Goal: Communication & Community: Answer question/provide support

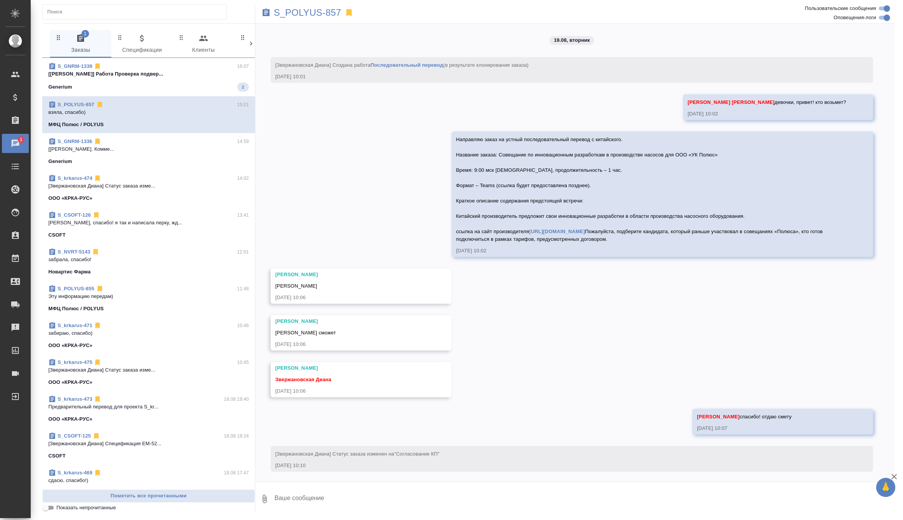
scroll to position [549, 0]
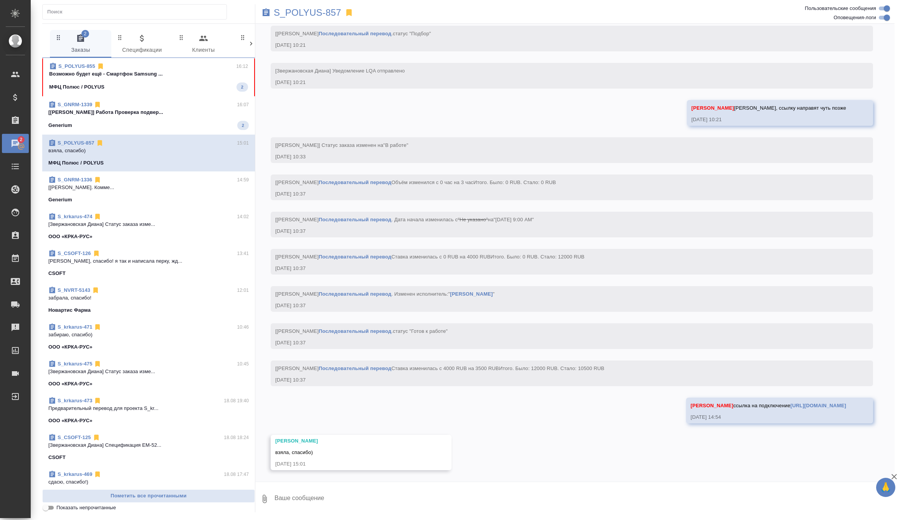
click at [208, 119] on span "S_GNRM-1339 16:07 [Петрова Валерия] Работа Проверка подвер... Generium 2" at bounding box center [148, 115] width 200 height 29
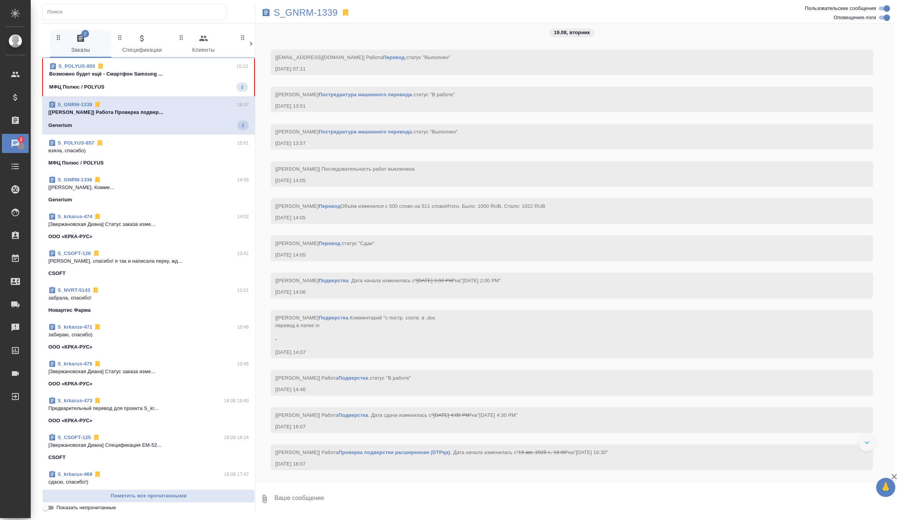
scroll to position [3840, 0]
click at [205, 79] on span "S_POLYUS-855 16:12 Возможно будет ещё - Смартфон Samsung ... МФЦ Полюс / POLYUS…" at bounding box center [148, 77] width 199 height 29
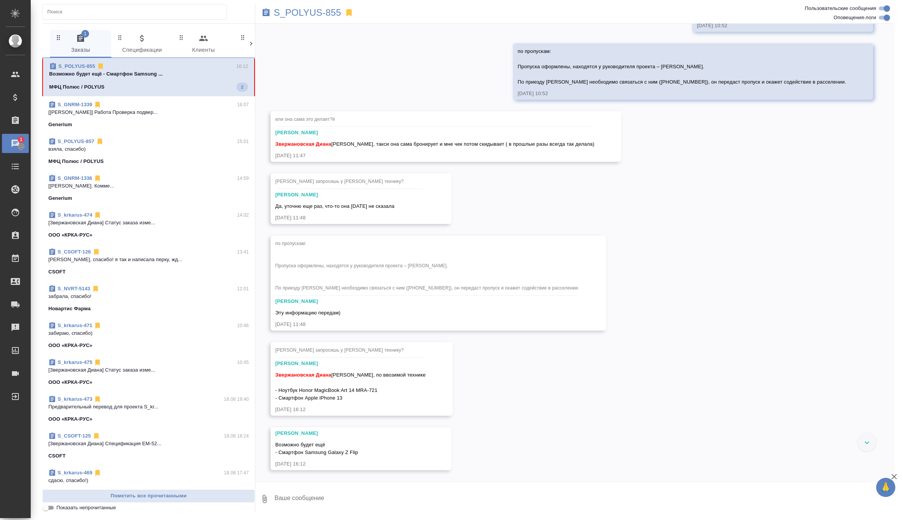
scroll to position [5291, 0]
drag, startPoint x: 280, startPoint y: 389, endPoint x: 370, endPoint y: 396, distance: 89.7
click at [370, 396] on div "Звержановская Диана Диана, по ввозимой технике - Ноутбук Honor MagicBook Art 14…" at bounding box center [350, 386] width 150 height 33
copy span "Ноутбук Honor MagicBook Art 14 MRA-721 - Смартфон Apple iPhone 13"
drag, startPoint x: 275, startPoint y: 452, endPoint x: 397, endPoint y: 452, distance: 122.4
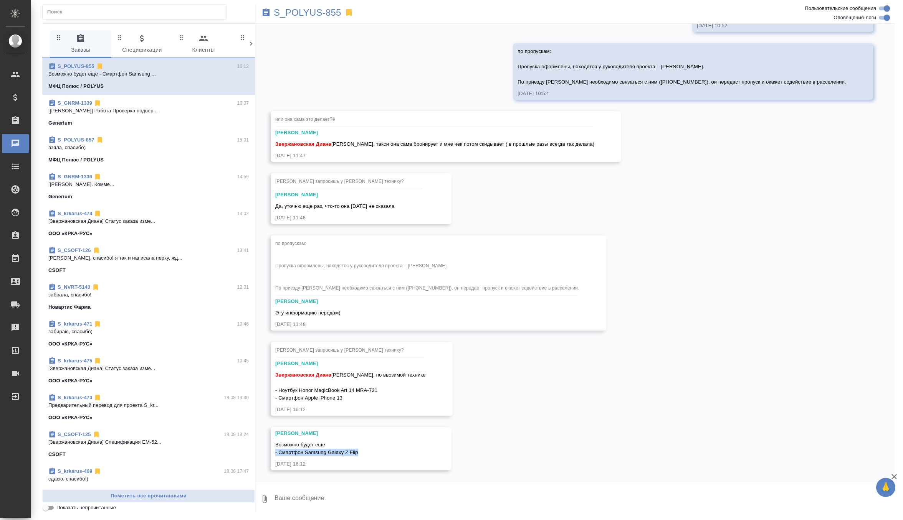
click at [397, 452] on div "Возможно будет ещё - Смартфон Samsung Galaxy Z Flip" at bounding box center [349, 447] width 149 height 17
copy span "- Смартфон Samsung Galaxy Z Flip"
click at [331, 501] on textarea at bounding box center [584, 499] width 621 height 26
type textarea "спасибо, отдала Полюсу"
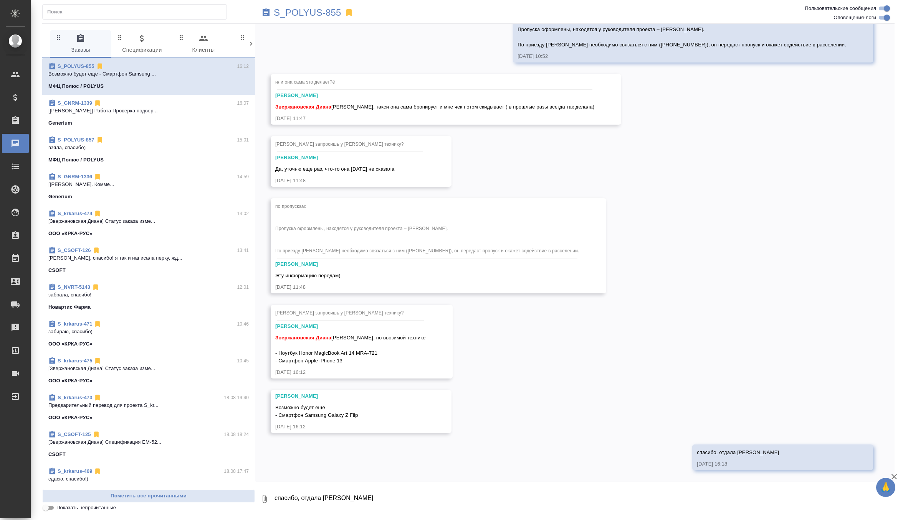
scroll to position [5328, 0]
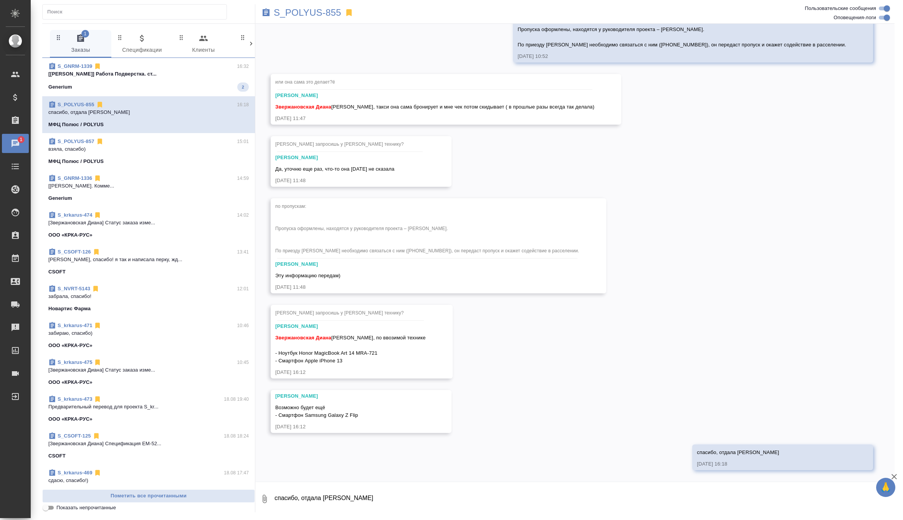
click at [178, 69] on div "S_GNRM-1339 16:32" at bounding box center [148, 67] width 200 height 8
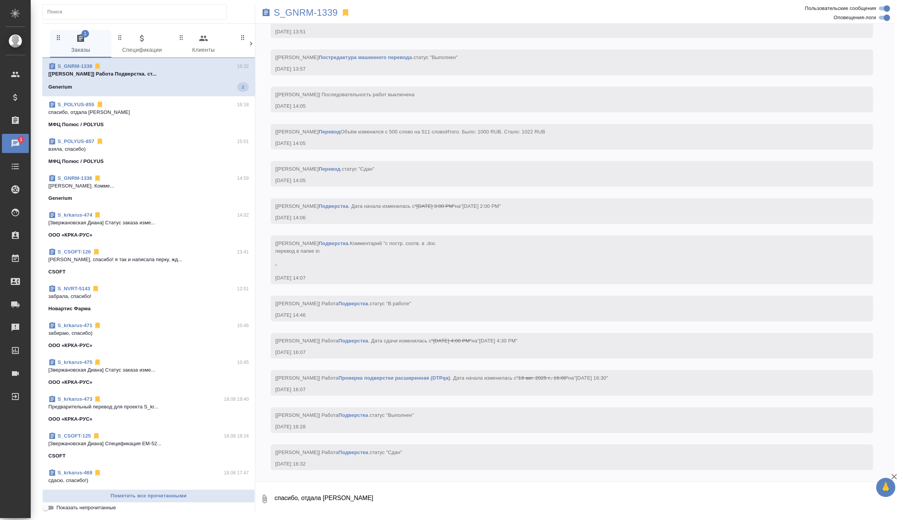
scroll to position [3915, 0]
click at [169, 262] on p "ага, спасибо! я так и написала перку, жд..." at bounding box center [148, 260] width 200 height 8
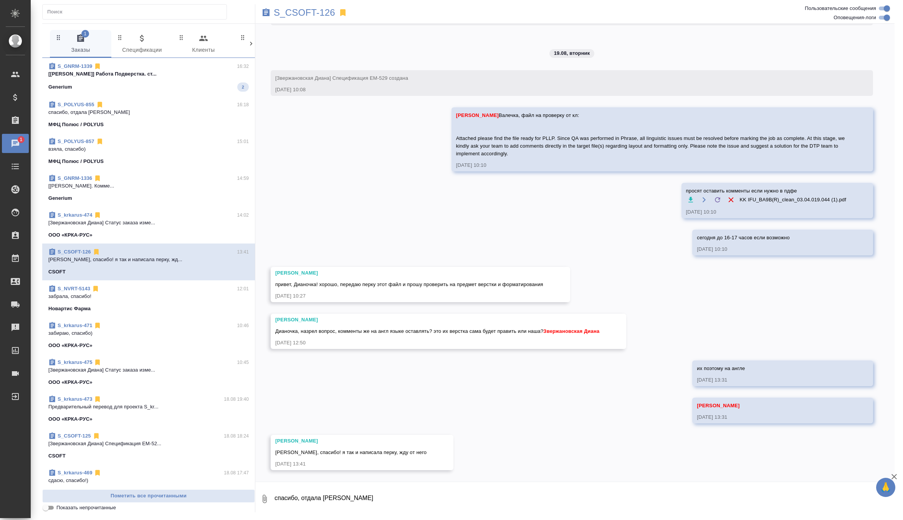
scroll to position [3244, 0]
click at [288, 496] on textarea "спасибо, отдала Полюсу" at bounding box center [584, 499] width 621 height 26
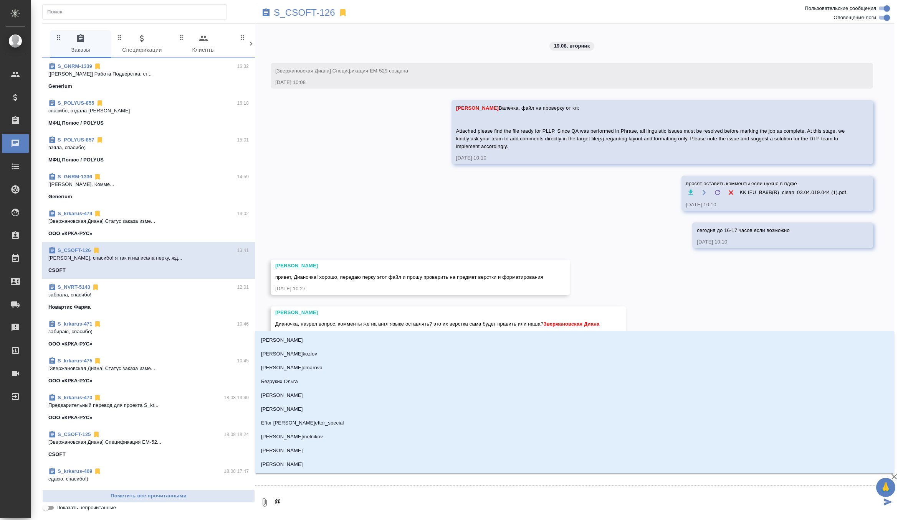
type textarea "@г"
type input "г"
type textarea "@го"
type input "го"
type textarea "@гор"
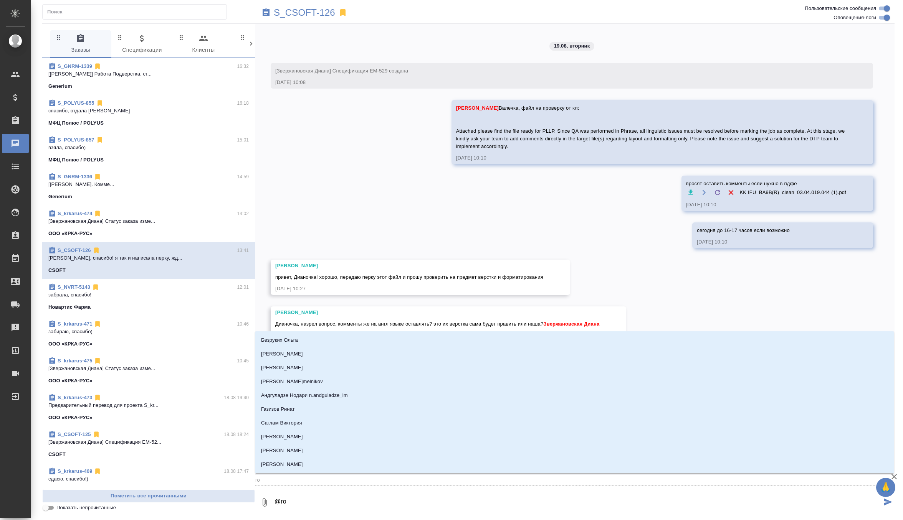
type input "гор"
type textarea "@горш"
type input "горш"
type textarea "@горшк"
type input "горшк"
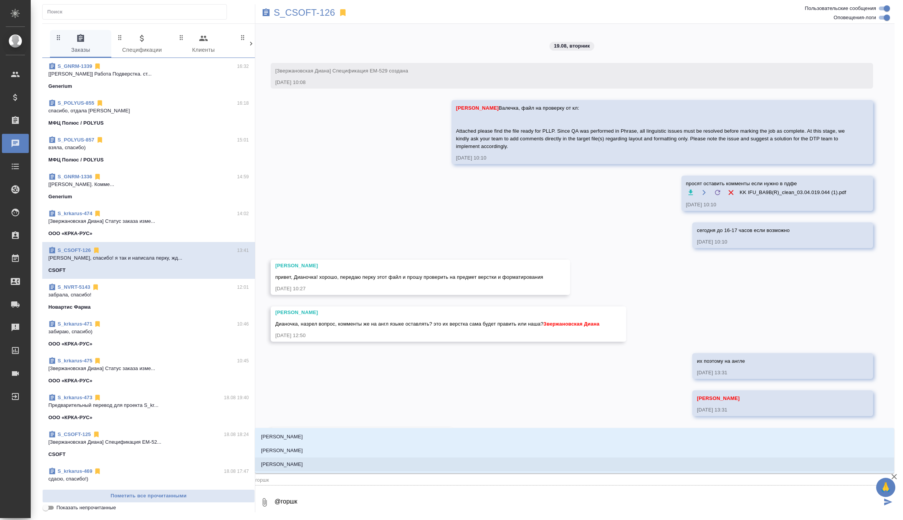
click at [337, 468] on li "[PERSON_NAME]" at bounding box center [574, 465] width 639 height 14
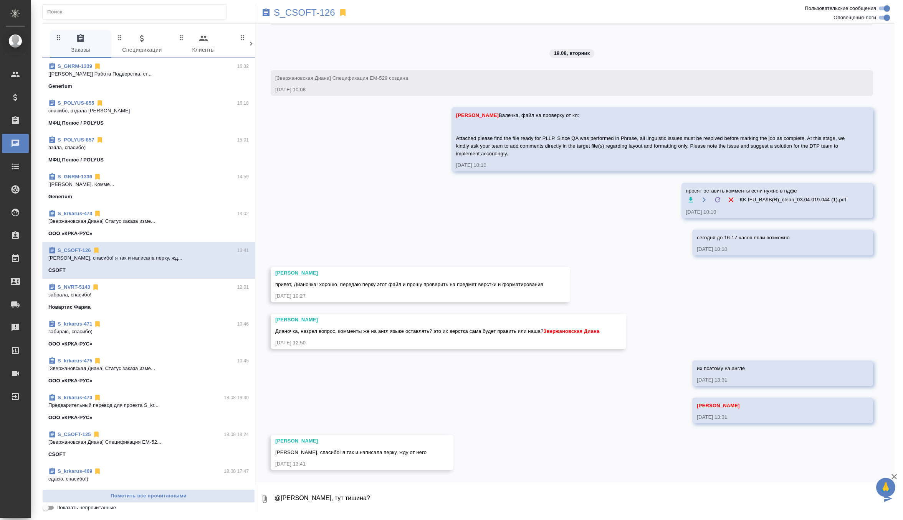
type textarea "@Горшкова Валентина Валечка, тут тишина?"
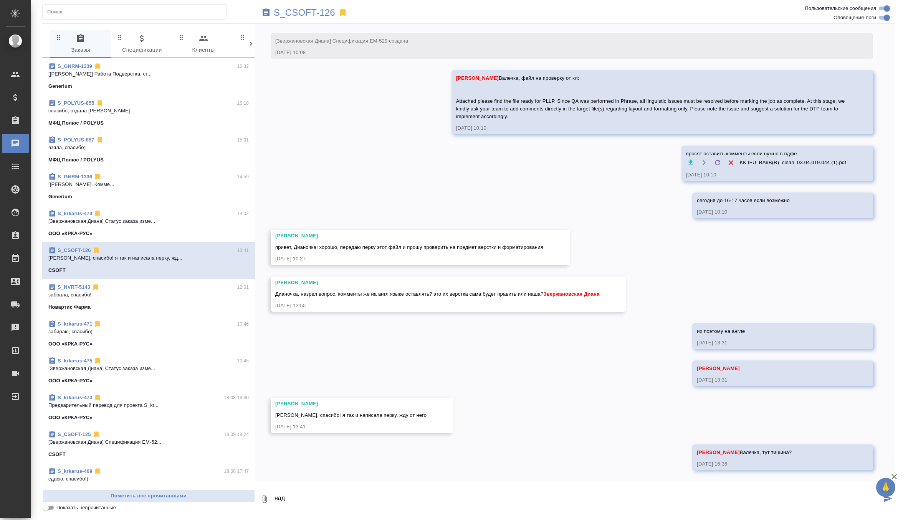
scroll to position [3281, 0]
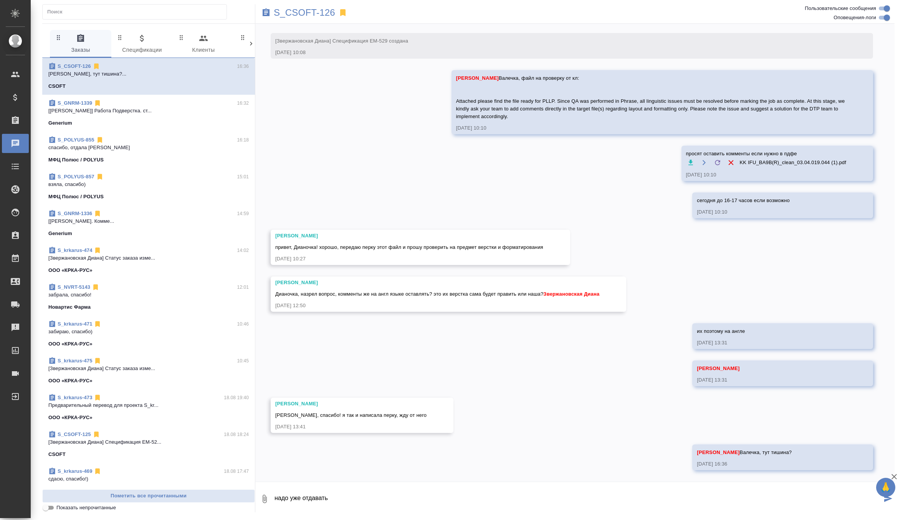
type textarea "надо уже отдавать"
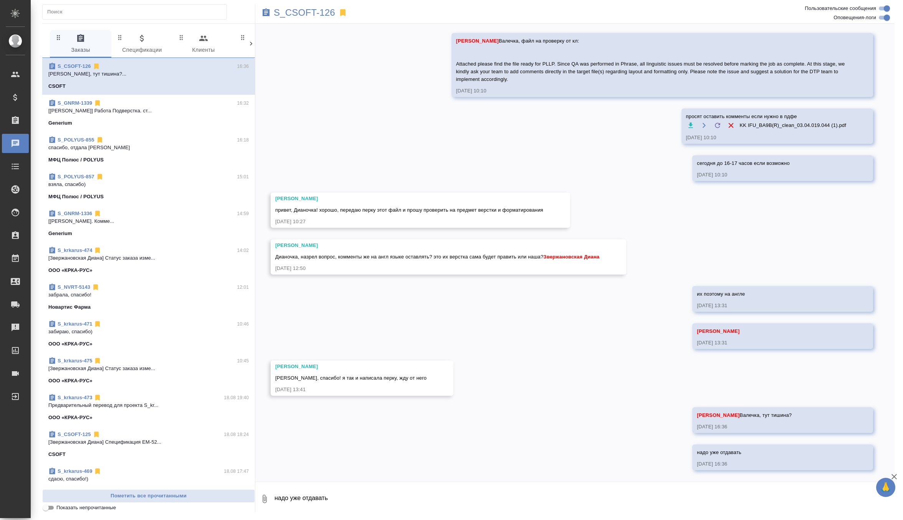
scroll to position [3319, 0]
click at [541, 353] on div "14.08, четверг [Звержановская Диана] Клиент оставил комментарий: "Перевод ведет…" at bounding box center [574, 253] width 639 height 458
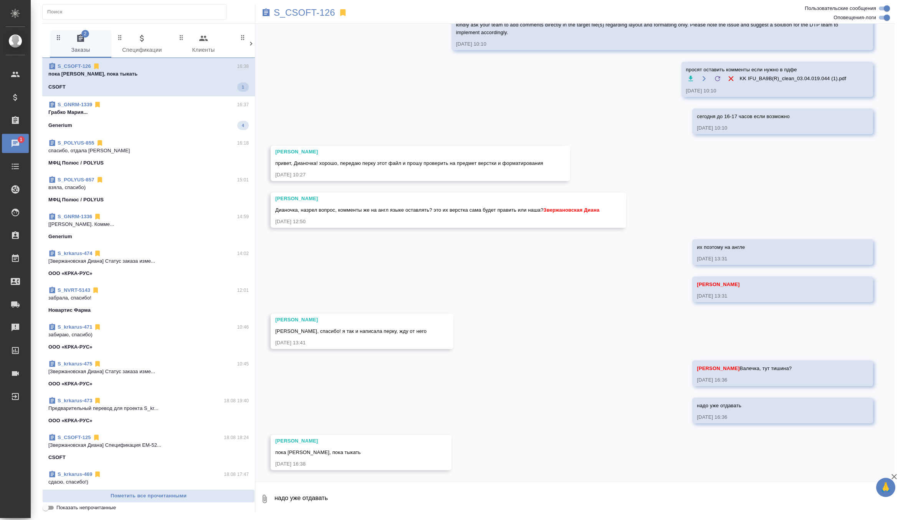
scroll to position [3365, 0]
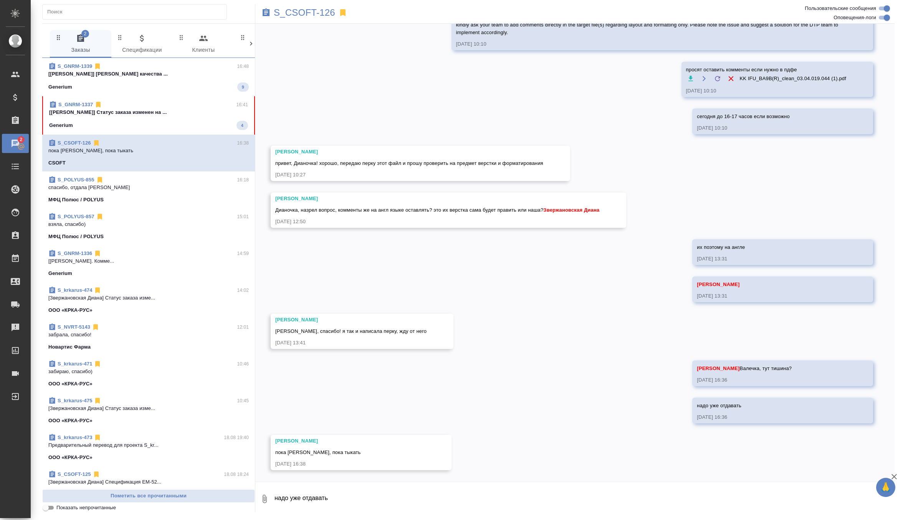
click at [206, 122] on div "Generium 4" at bounding box center [148, 125] width 199 height 9
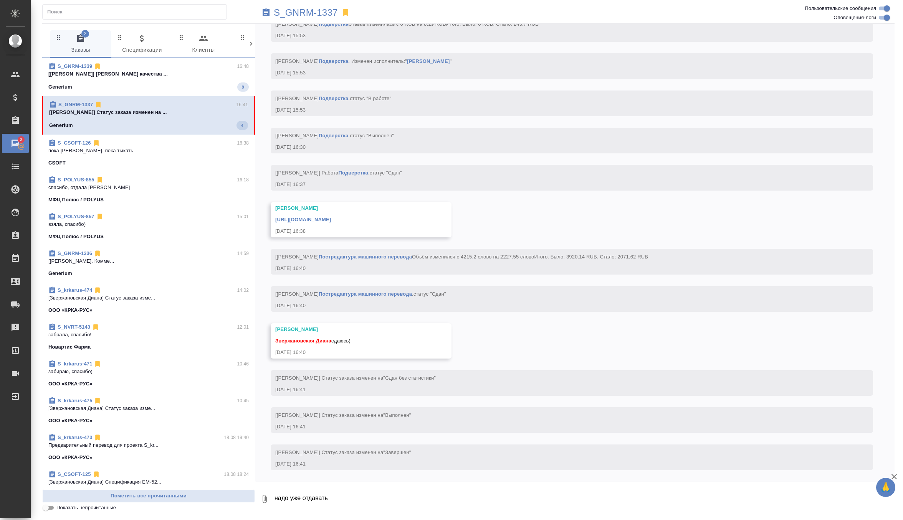
scroll to position [3897, 0]
click at [313, 501] on textarea "надо уже отдавать" at bounding box center [584, 499] width 621 height 26
type textarea "забираю, спасибо)"
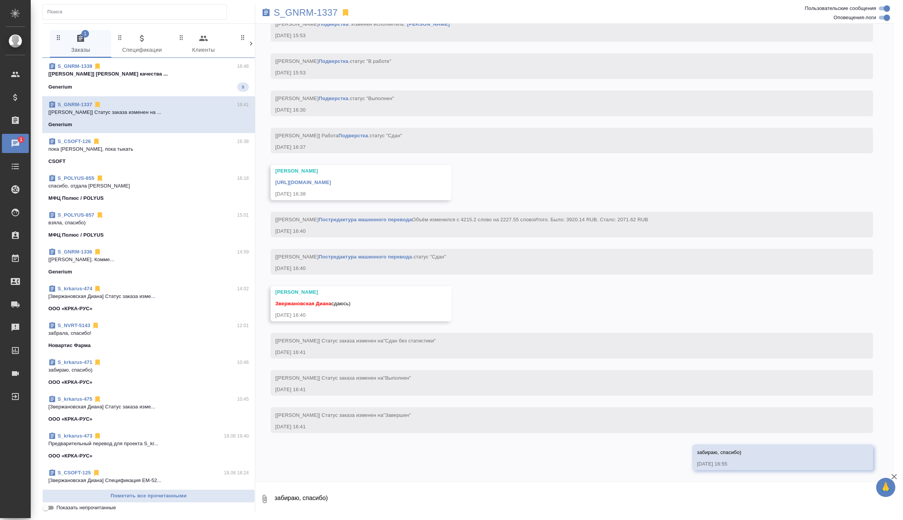
scroll to position [3934, 0]
click at [424, 178] on div "https://drive.awatera.com/apps/files/files/10121615?dir=/Shares/Generium/Orders…" at bounding box center [349, 182] width 149 height 10
click at [331, 180] on link "https://drive.awatera.com/apps/files/files/10121615?dir=/Shares/Generium/Orders…" at bounding box center [303, 183] width 56 height 6
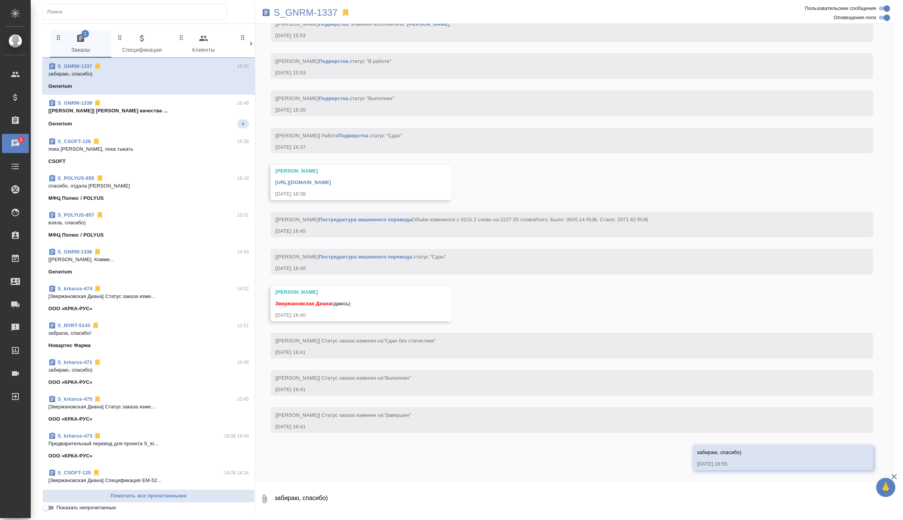
click at [181, 115] on span "S_GNRM-1339 16:48 [Грабко Мария] Работа Проверка качества ... Generium 9" at bounding box center [148, 113] width 200 height 29
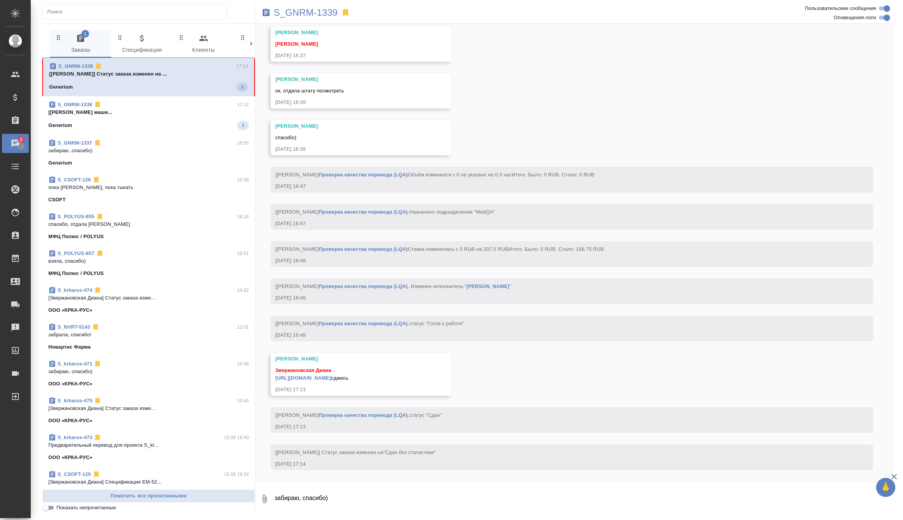
scroll to position [4567, 0]
click at [333, 504] on textarea "забираю, спасибо)" at bounding box center [584, 499] width 621 height 26
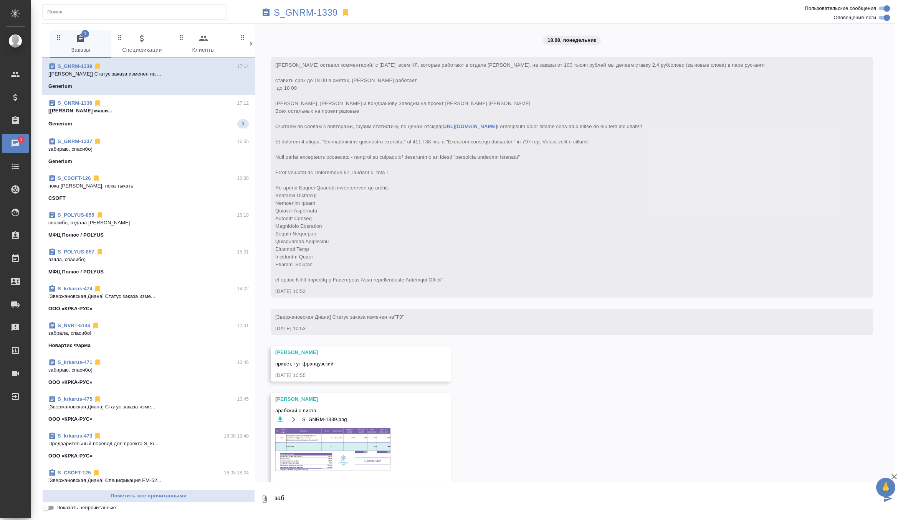
scroll to position [4567, 0]
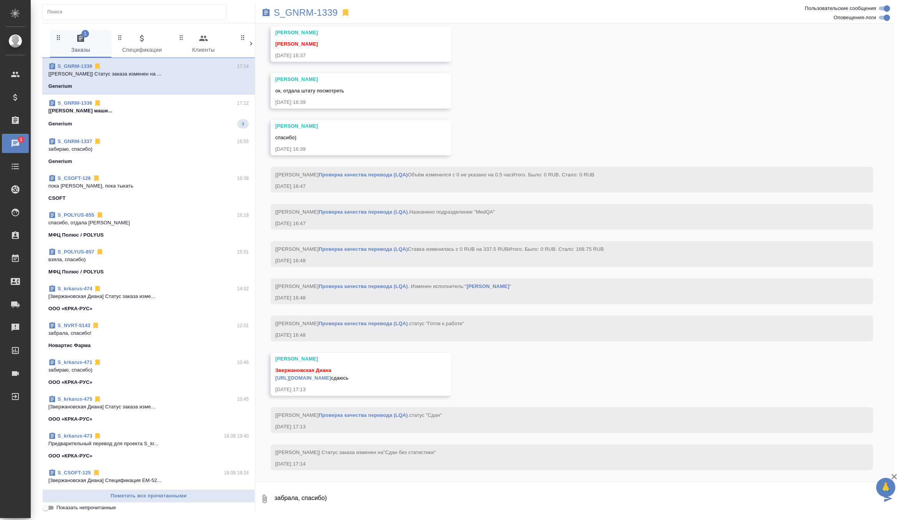
type textarea "забрала, спасибо)"
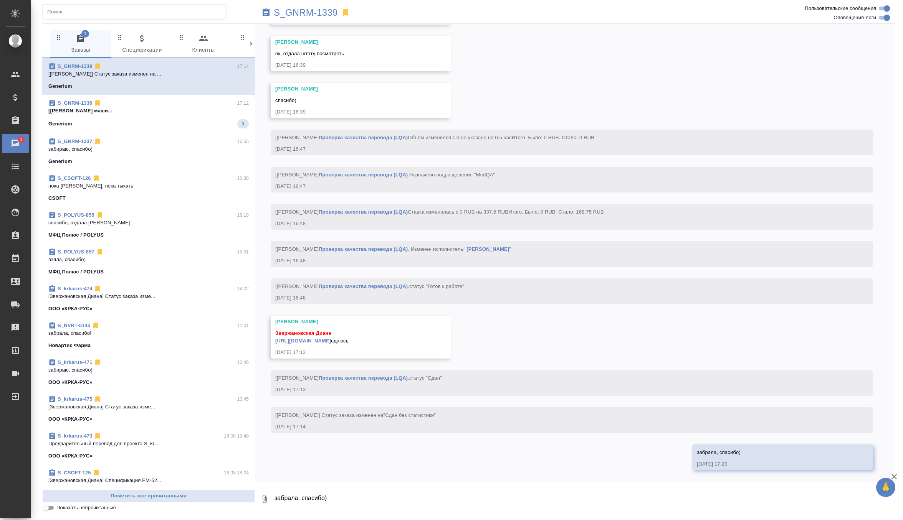
scroll to position [4604, 0]
click at [331, 338] on link "https://drive.awatera.com/apps/files/files/10129101?dir=/Shares/Generium/Orders…" at bounding box center [303, 341] width 56 height 6
click at [191, 124] on div "Generium 3" at bounding box center [148, 123] width 200 height 9
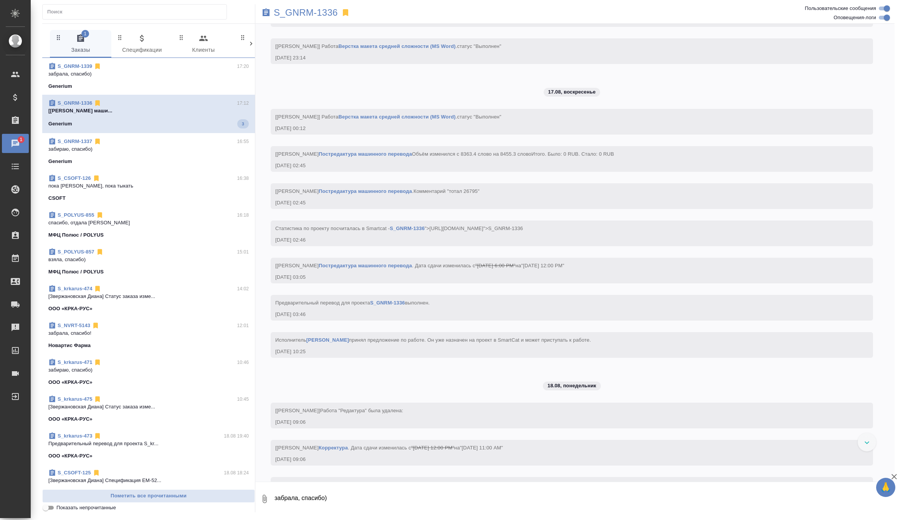
scroll to position [6666, 0]
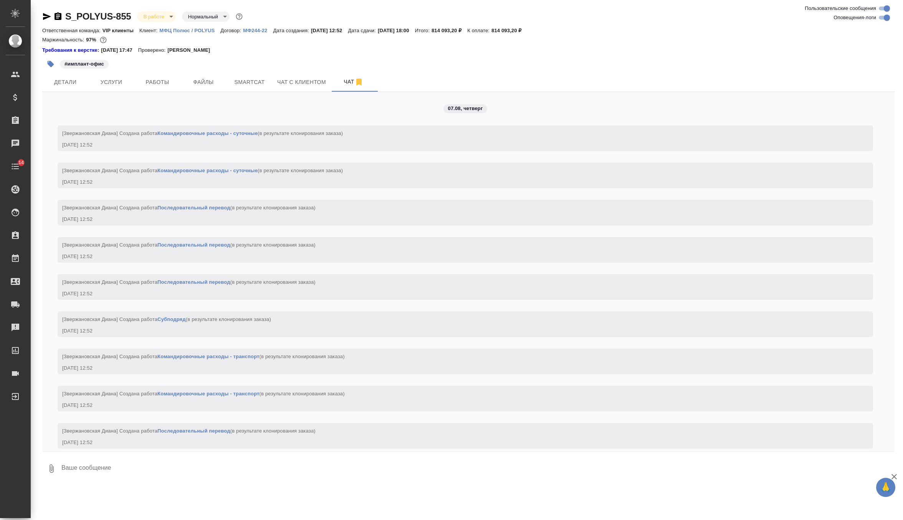
scroll to position [5411, 0]
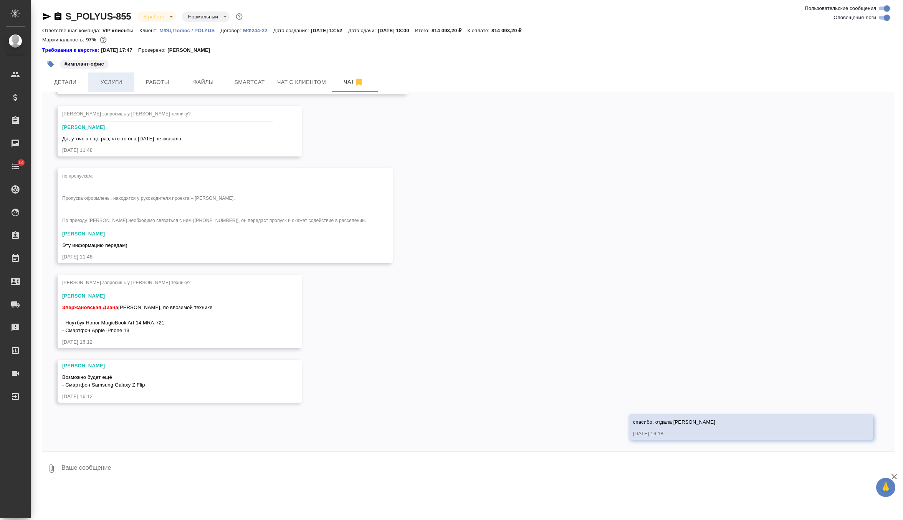
click at [114, 78] on span "Услуги" at bounding box center [111, 83] width 37 height 10
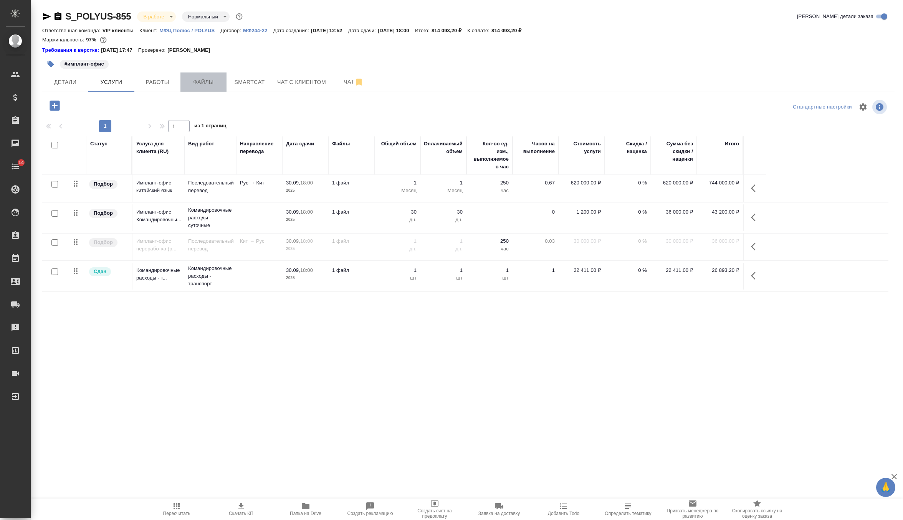
click at [208, 86] on span "Файлы" at bounding box center [203, 83] width 37 height 10
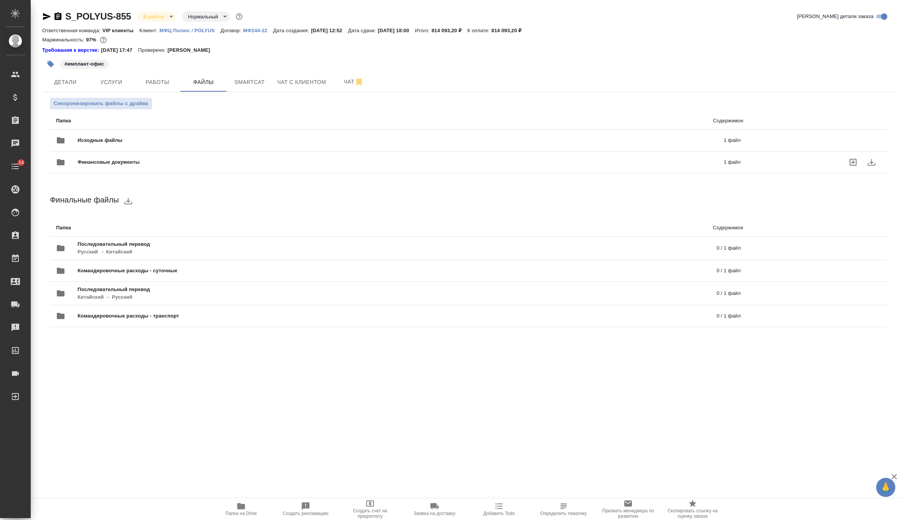
click at [155, 162] on span "Финансовые документы" at bounding box center [255, 163] width 354 height 8
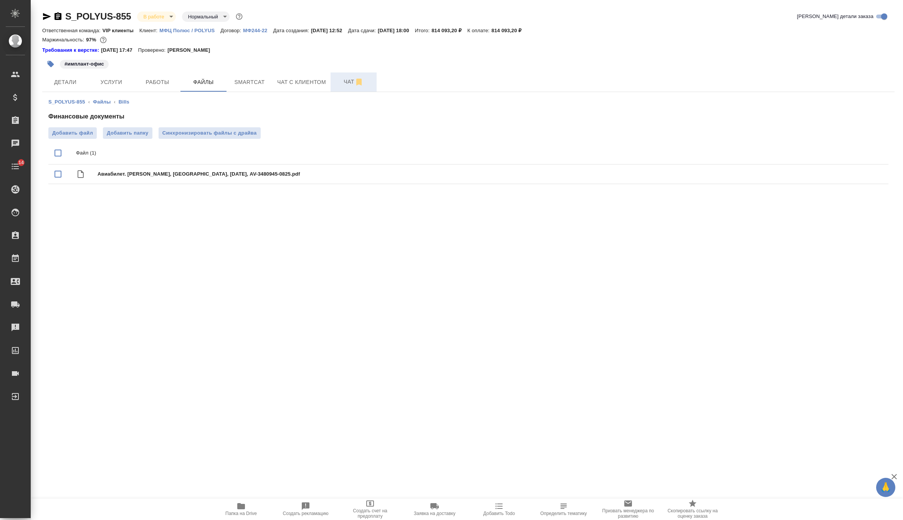
click at [338, 90] on button "Чат" at bounding box center [353, 82] width 46 height 19
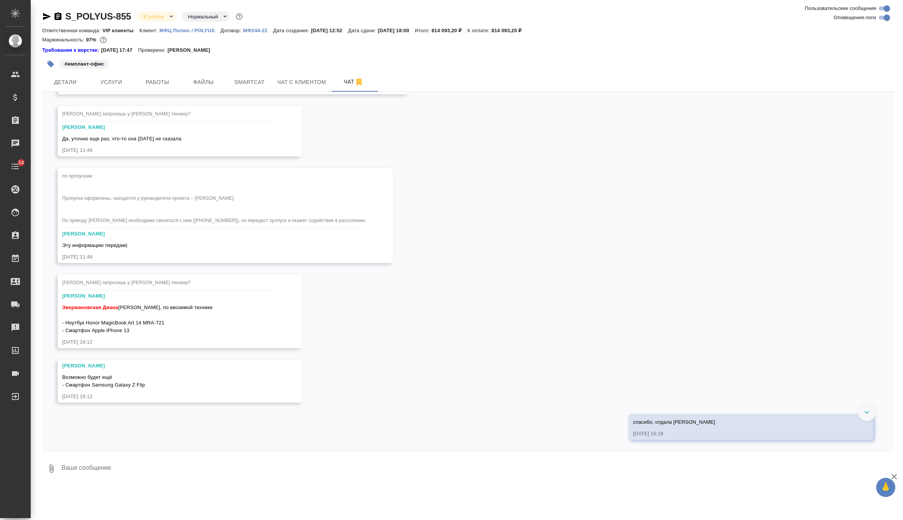
scroll to position [5411, 0]
click at [66, 86] on span "Детали" at bounding box center [65, 83] width 37 height 10
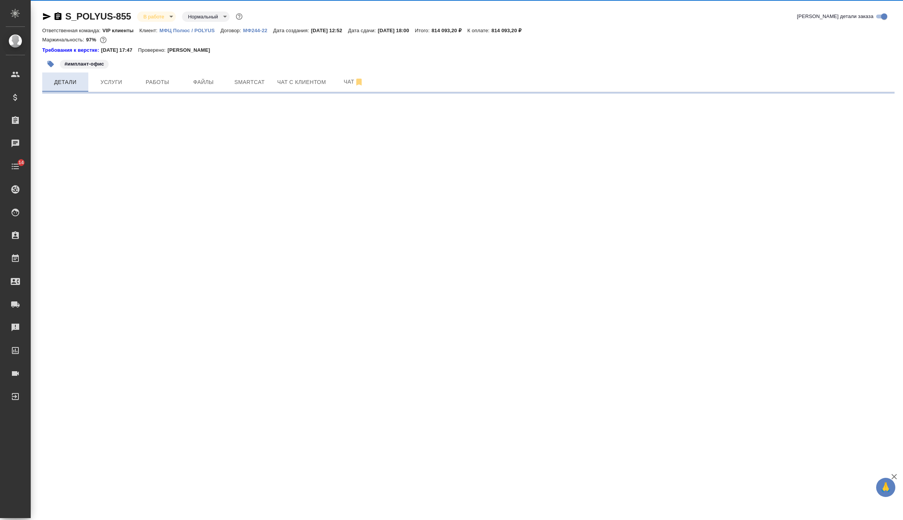
select select "RU"
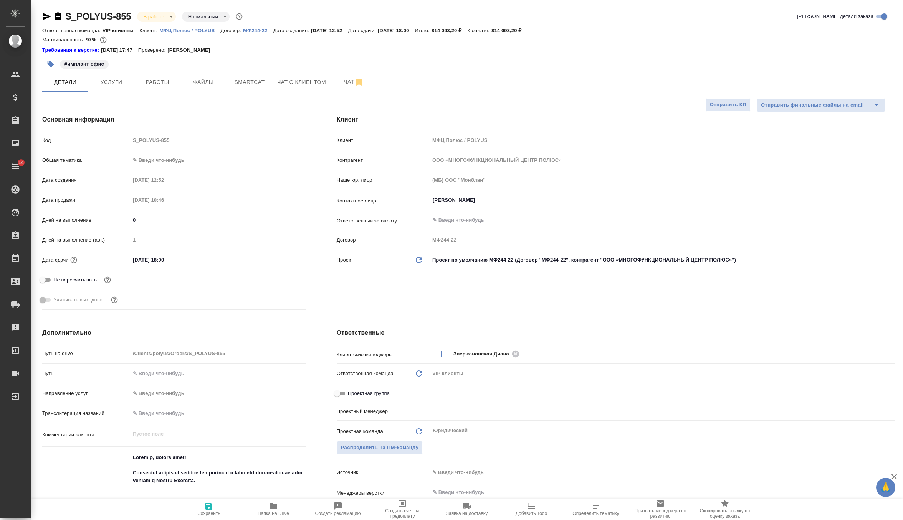
type textarea "x"
type input "Федотова Ирина"
type input "Павлова Антонина a.pavlova"
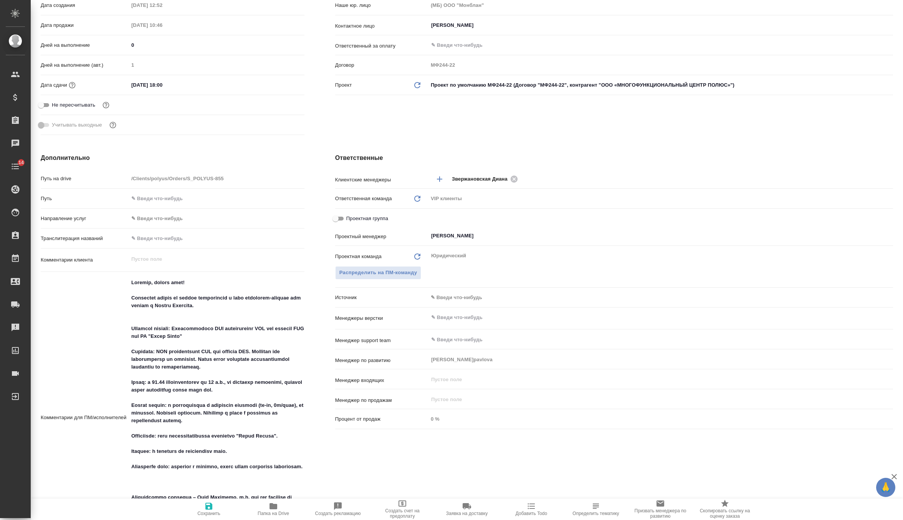
scroll to position [0, 2]
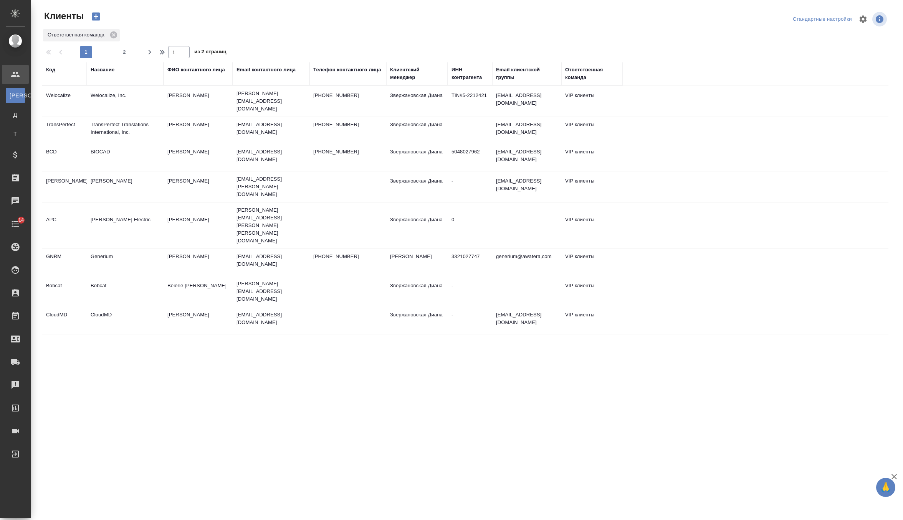
select select "RU"
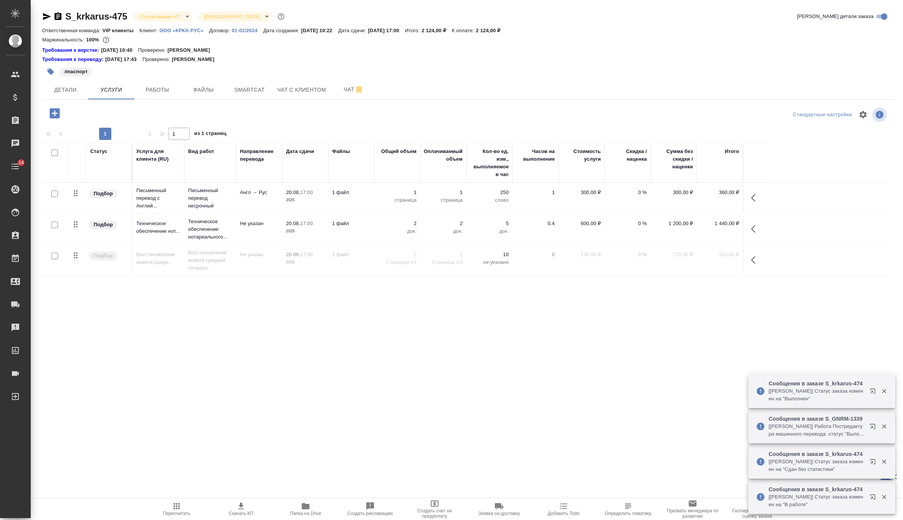
click at [168, 19] on body "🙏 .cls-1 fill:#fff; AWATERA Zverzhanovskaya [PERSON_NAME] Спецификации Заказы 0…" at bounding box center [451, 260] width 903 height 520
click at [161, 20] on button "Подтвержден" at bounding box center [150, 16] width 21 height 8
click at [343, 88] on span "Чат" at bounding box center [353, 90] width 37 height 10
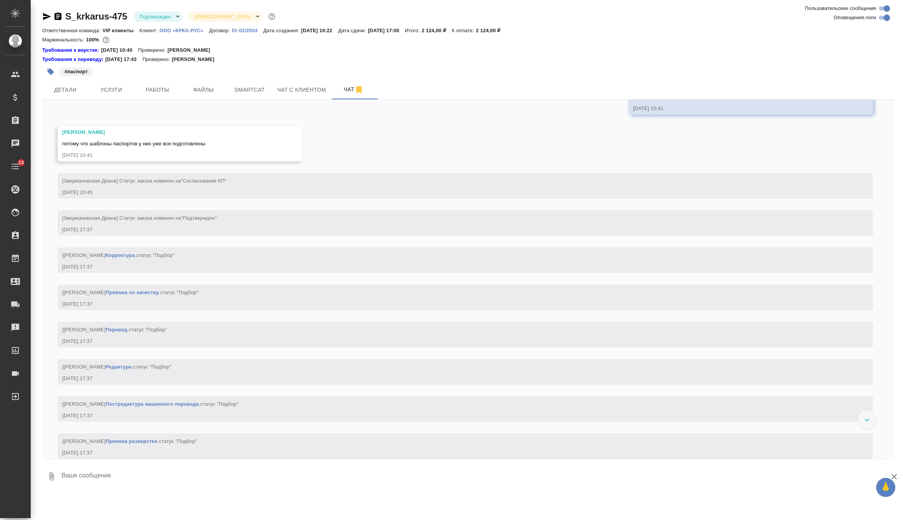
click at [130, 477] on textarea at bounding box center [478, 477] width 834 height 26
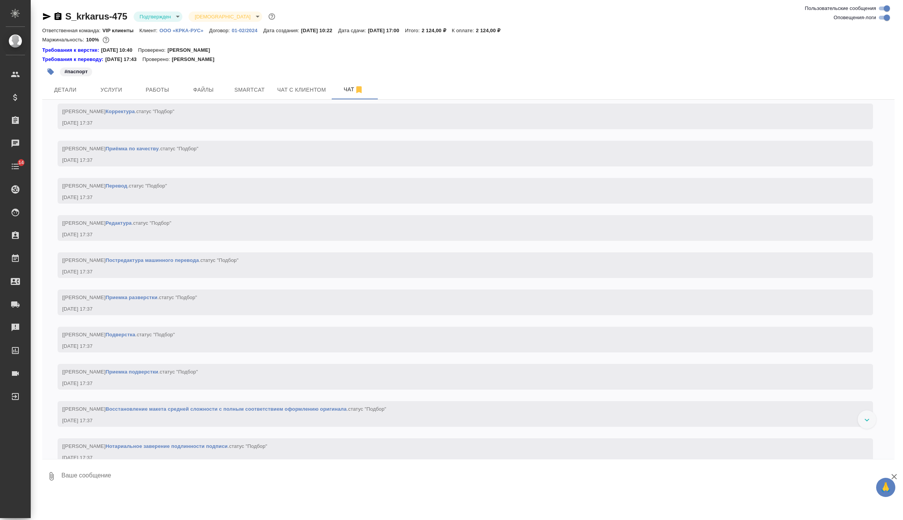
scroll to position [1014, 0]
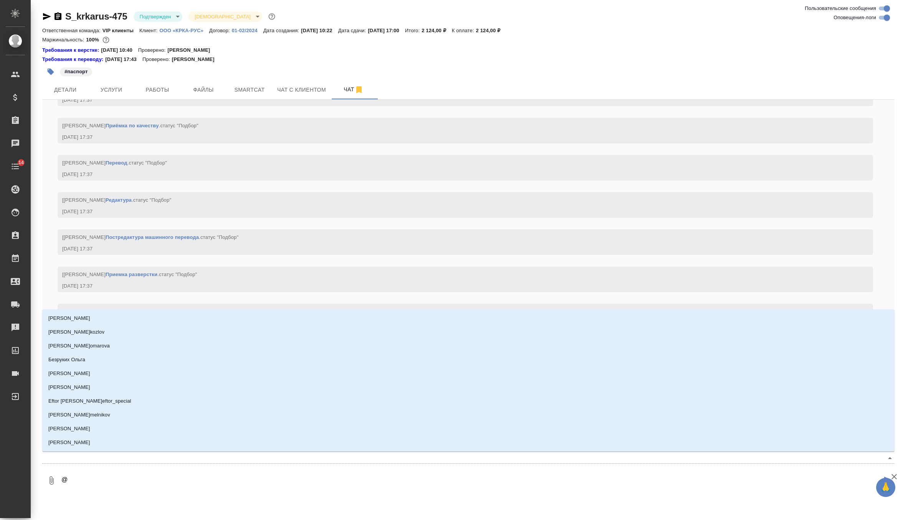
type textarea "@г"
type input "г"
type textarea "@гр"
type input "гр"
type textarea "@гра"
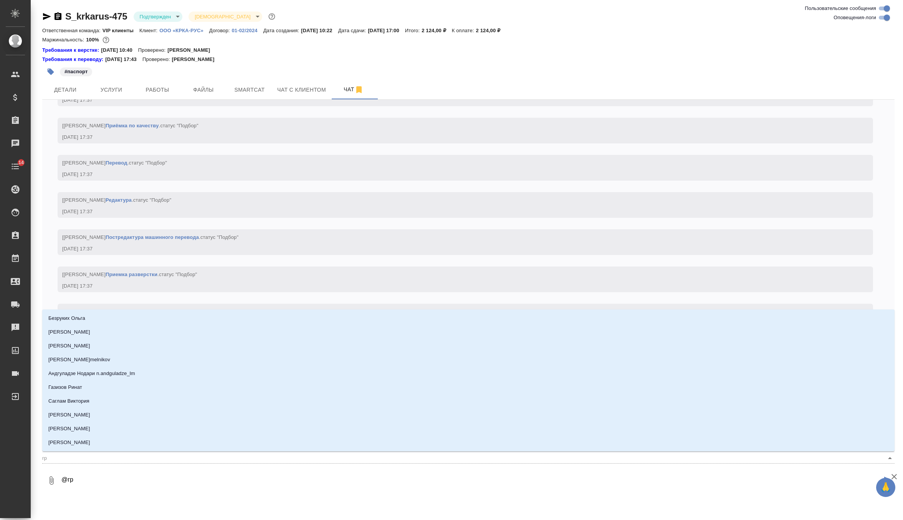
type input "гра"
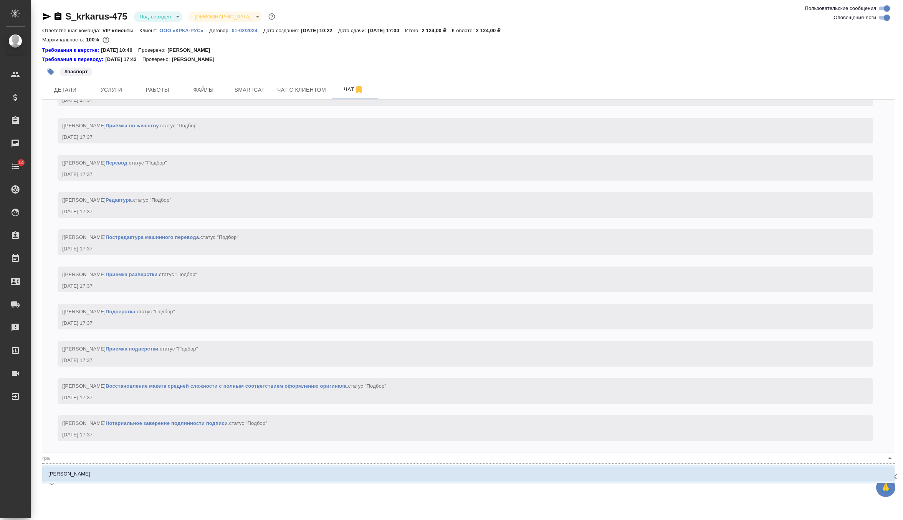
type textarea "@граб"
type input "граб"
type textarea "@грабк"
type input "грабк"
type textarea "@[PERSON_NAME]"
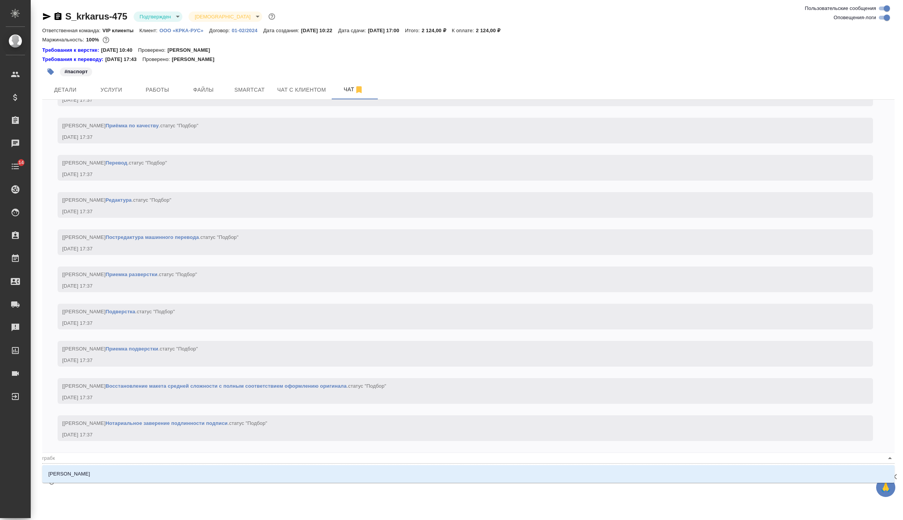
type input "[PERSON_NAME]"
click at [121, 479] on li "[PERSON_NAME]" at bounding box center [468, 474] width 852 height 14
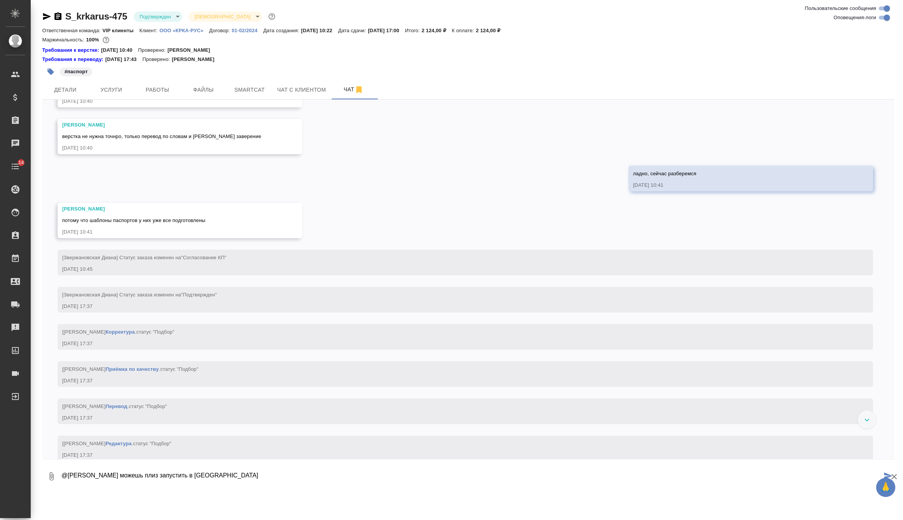
scroll to position [932, 0]
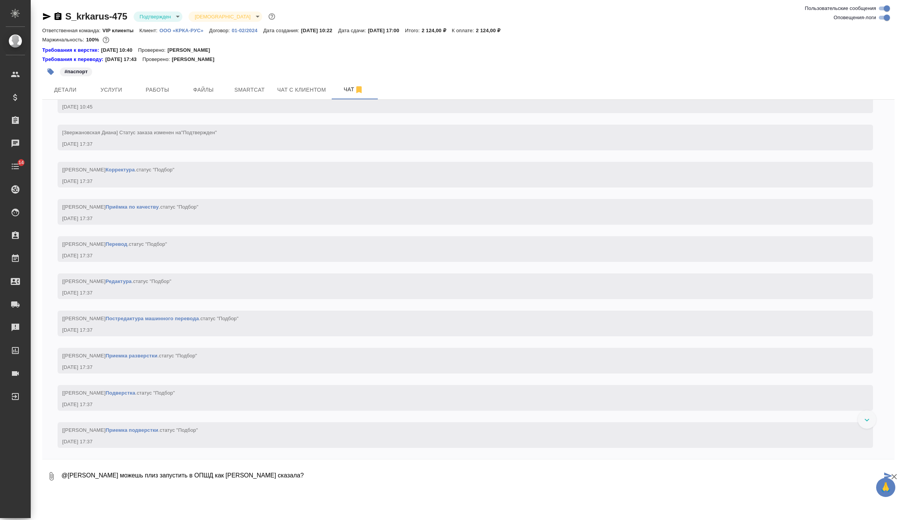
type textarea "@[PERSON_NAME] можешь плиз запустить в ОПШД как [PERSON_NAME] сказала?"
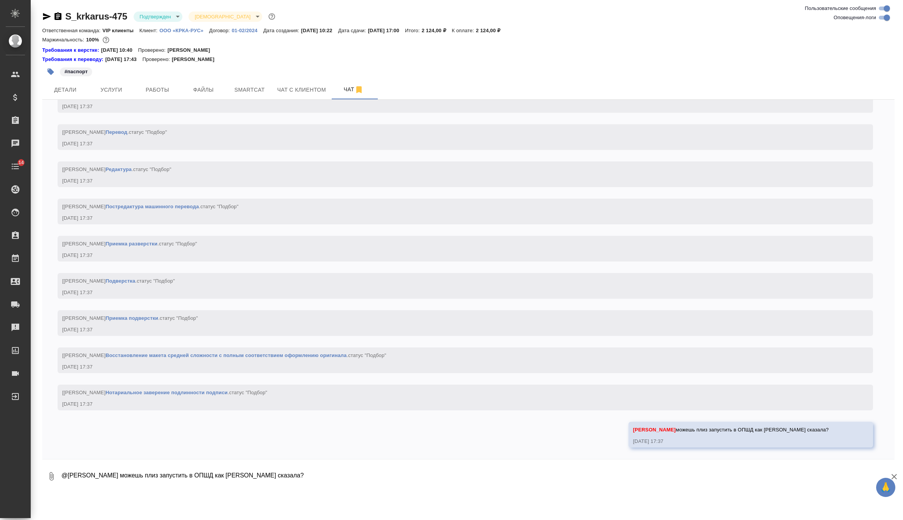
scroll to position [1052, 0]
click at [85, 89] on button "Детали" at bounding box center [65, 89] width 46 height 19
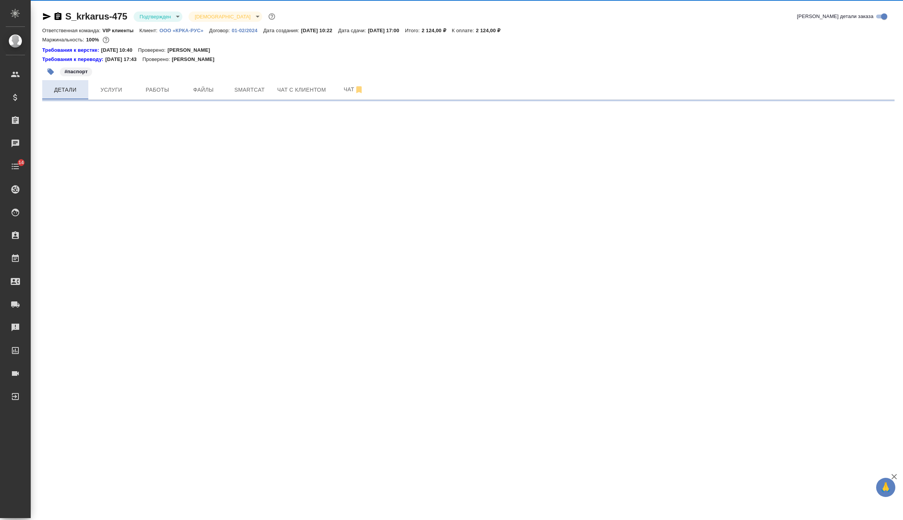
select select "RU"
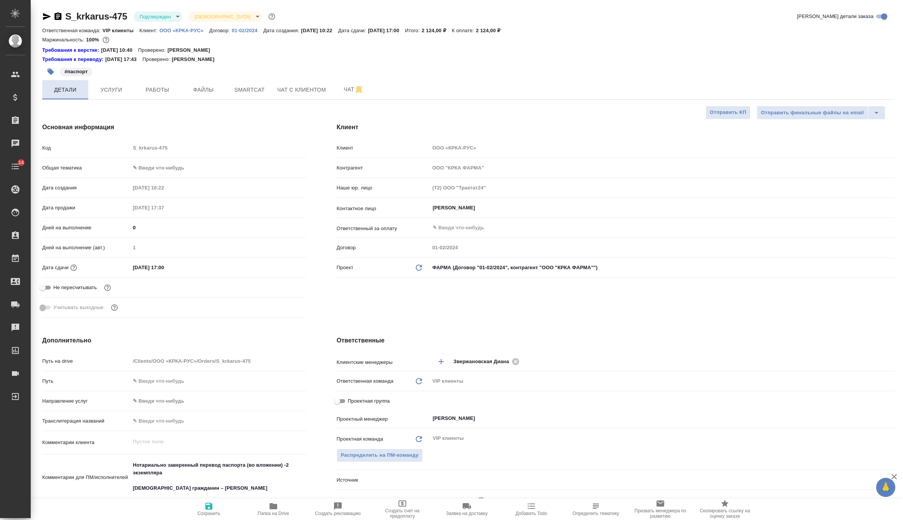
type textarea "x"
click at [112, 93] on span "Услуги" at bounding box center [111, 90] width 37 height 10
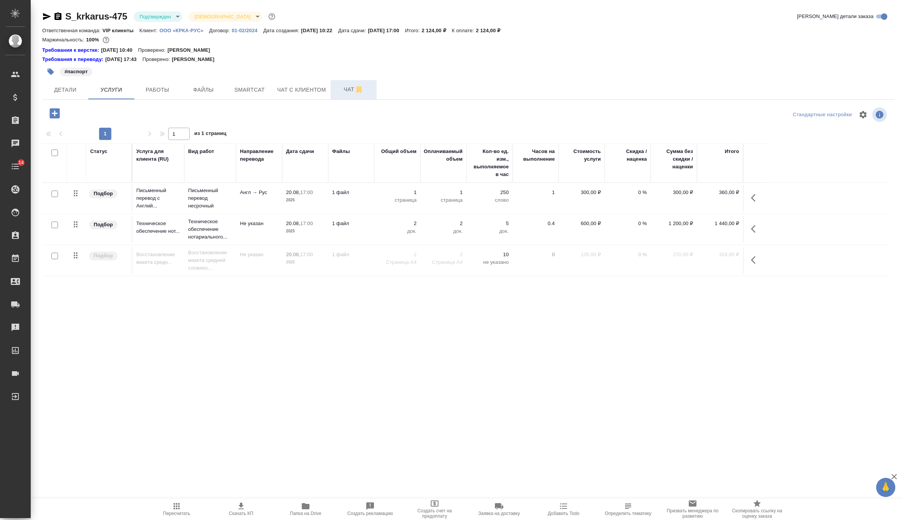
click at [347, 89] on span "Чат" at bounding box center [353, 90] width 37 height 10
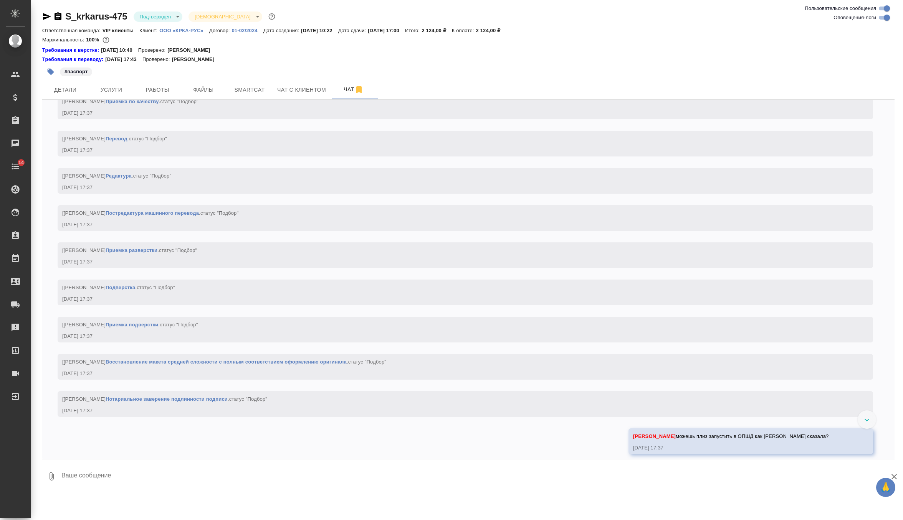
scroll to position [1052, 0]
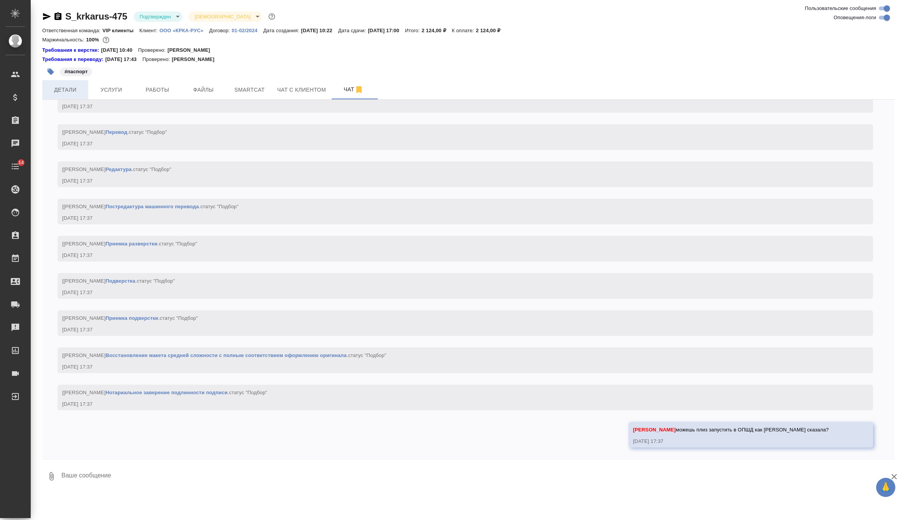
click at [71, 86] on span "Детали" at bounding box center [65, 90] width 37 height 10
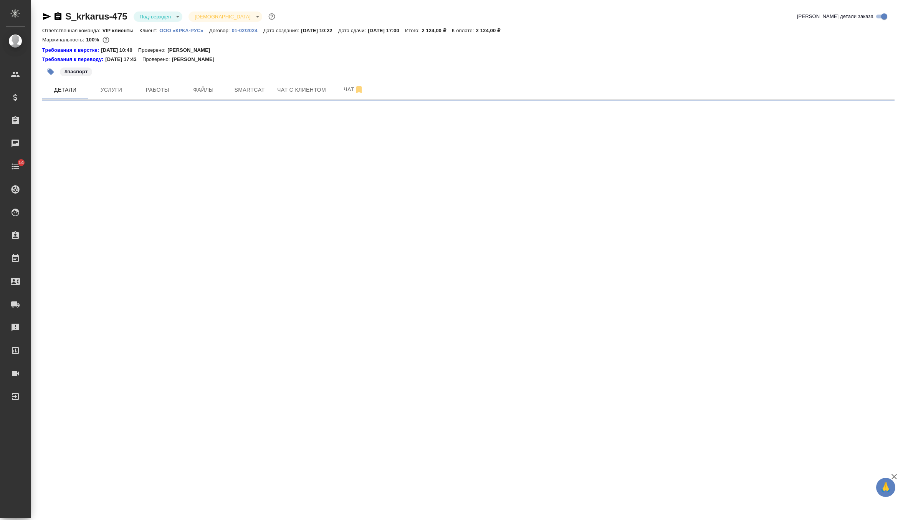
select select "RU"
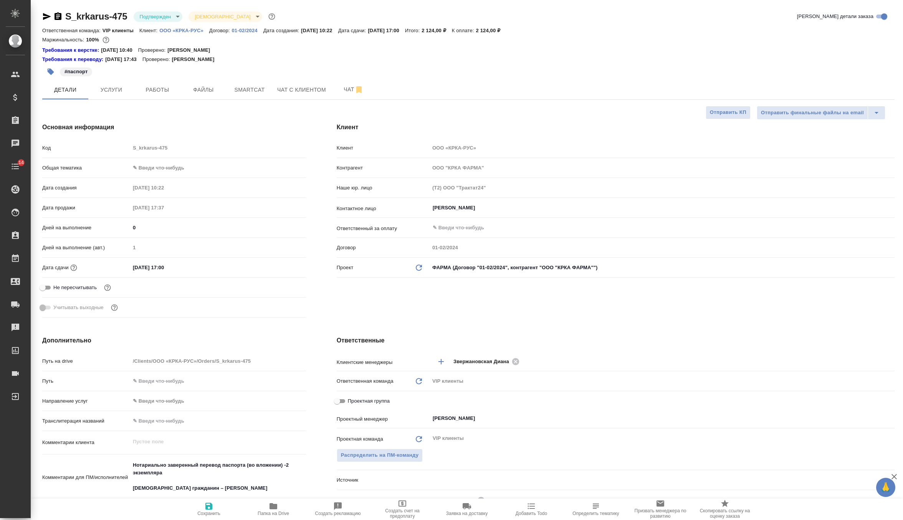
type textarea "x"
click at [208, 178] on div "Общая тематика ✎ Введи что-нибудь" at bounding box center [174, 171] width 264 height 20
type textarea "x"
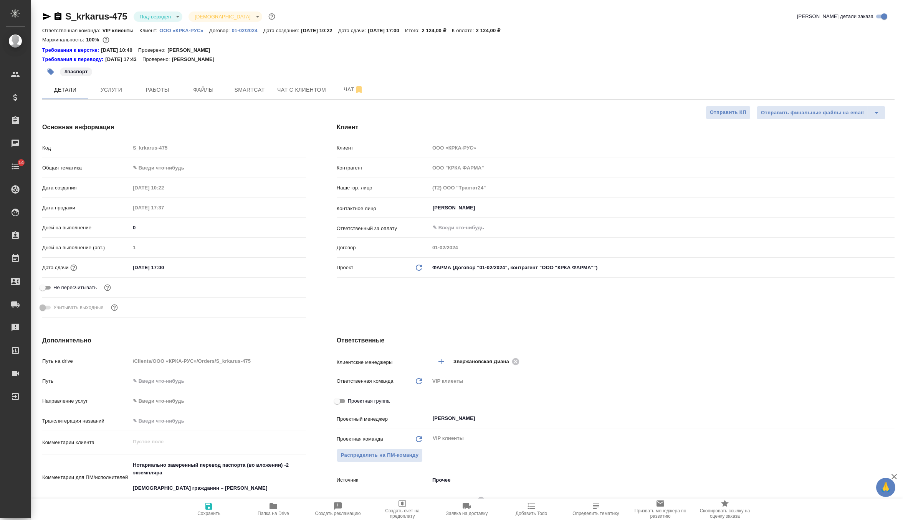
type textarea "x"
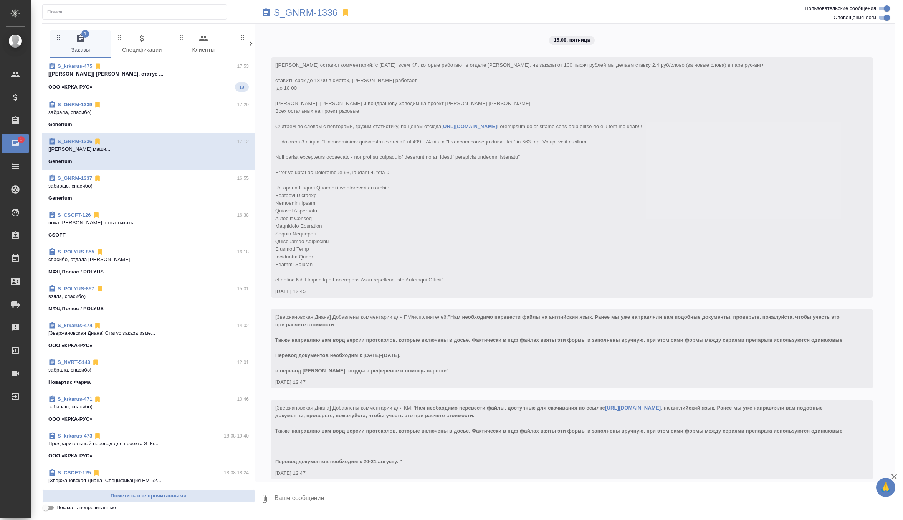
click at [192, 78] on span "S_krkarus-475 17:53 [Попова Галина] Работа Перевод. статус ... ООО «КРКА-РУС» 13" at bounding box center [148, 77] width 200 height 29
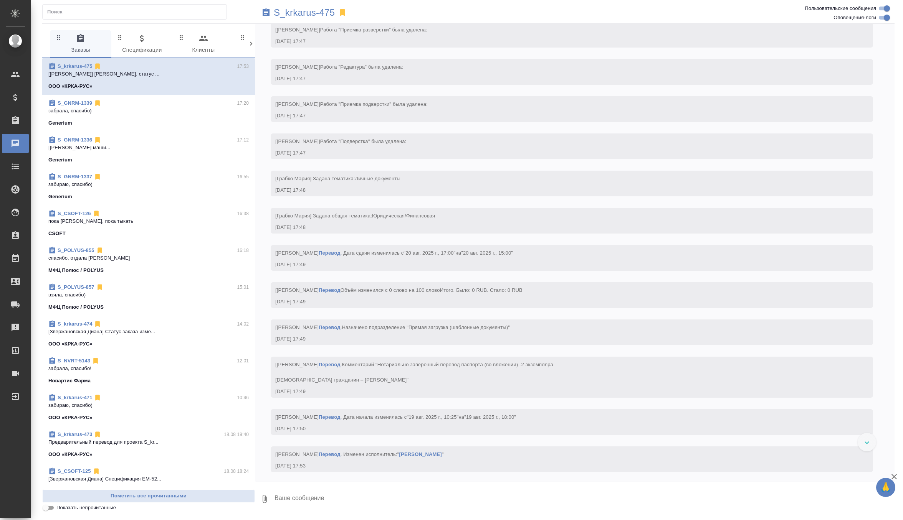
scroll to position [1708, 0]
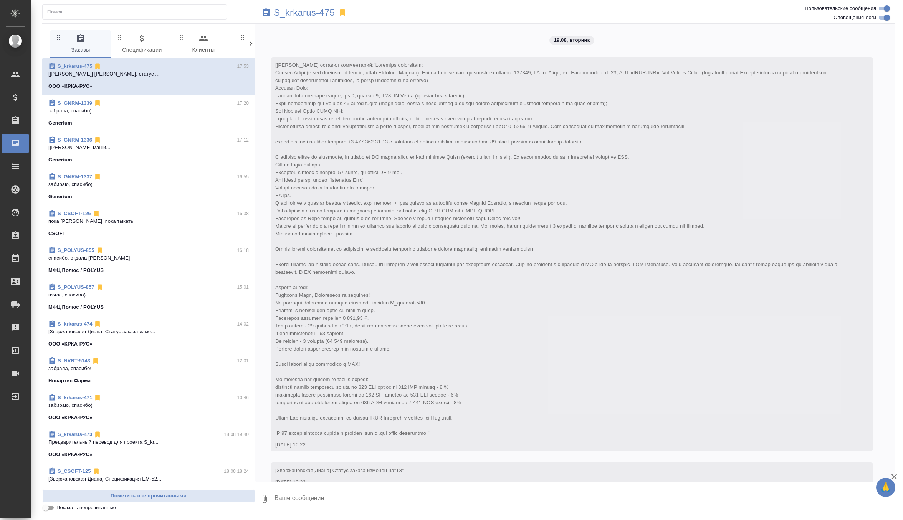
scroll to position [1708, 0]
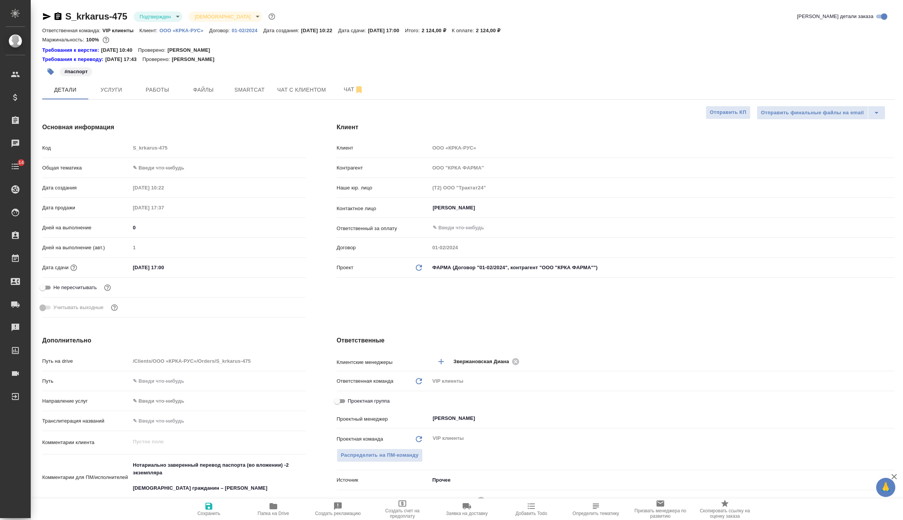
select select "RU"
click at [339, 81] on button "Чат" at bounding box center [353, 89] width 46 height 19
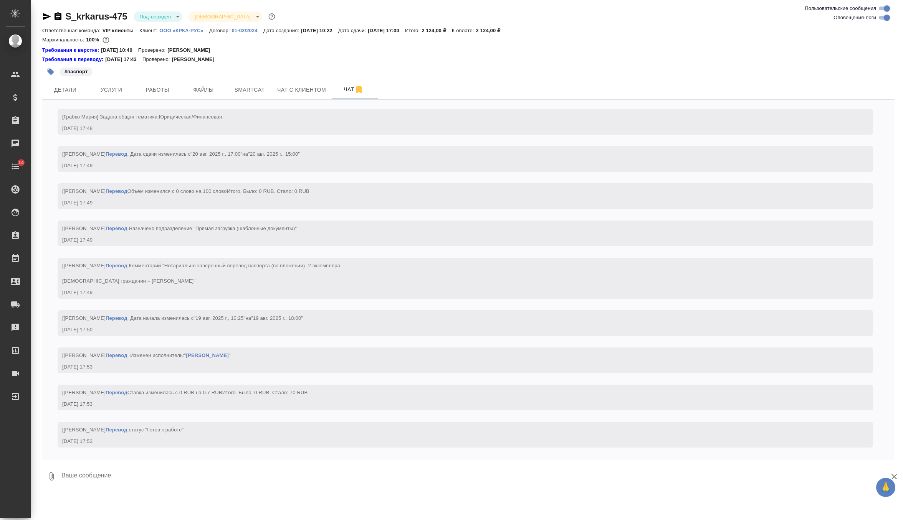
scroll to position [1799, 0]
click at [69, 87] on span "Детали" at bounding box center [65, 90] width 37 height 10
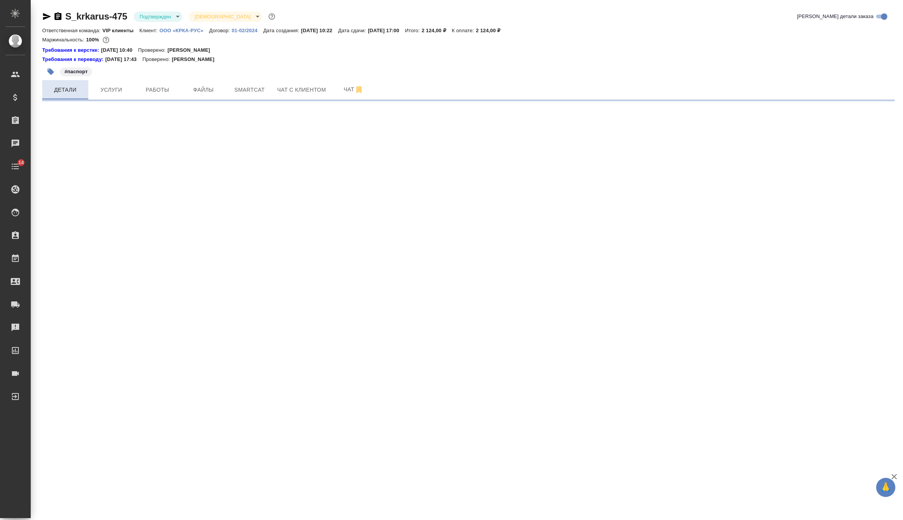
select select "RU"
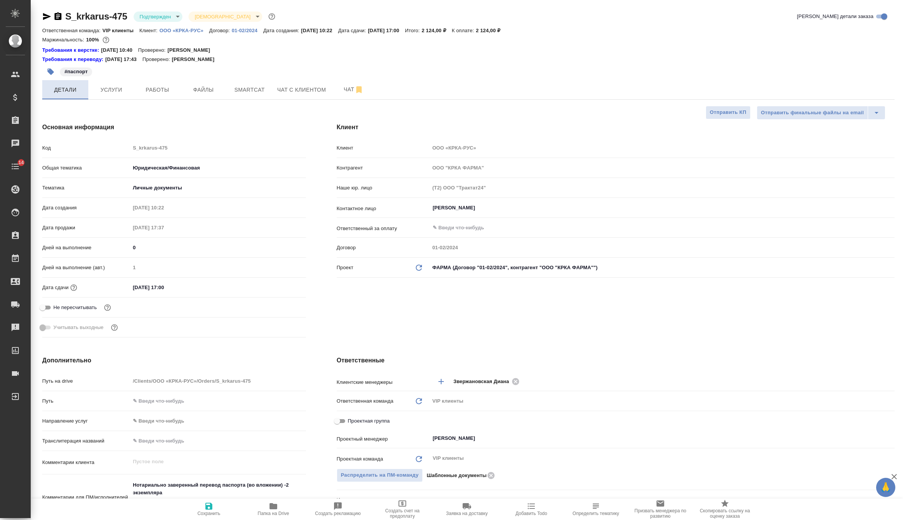
type textarea "x"
click at [118, 88] on span "Услуги" at bounding box center [111, 90] width 37 height 10
